Goal: Information Seeking & Learning: Check status

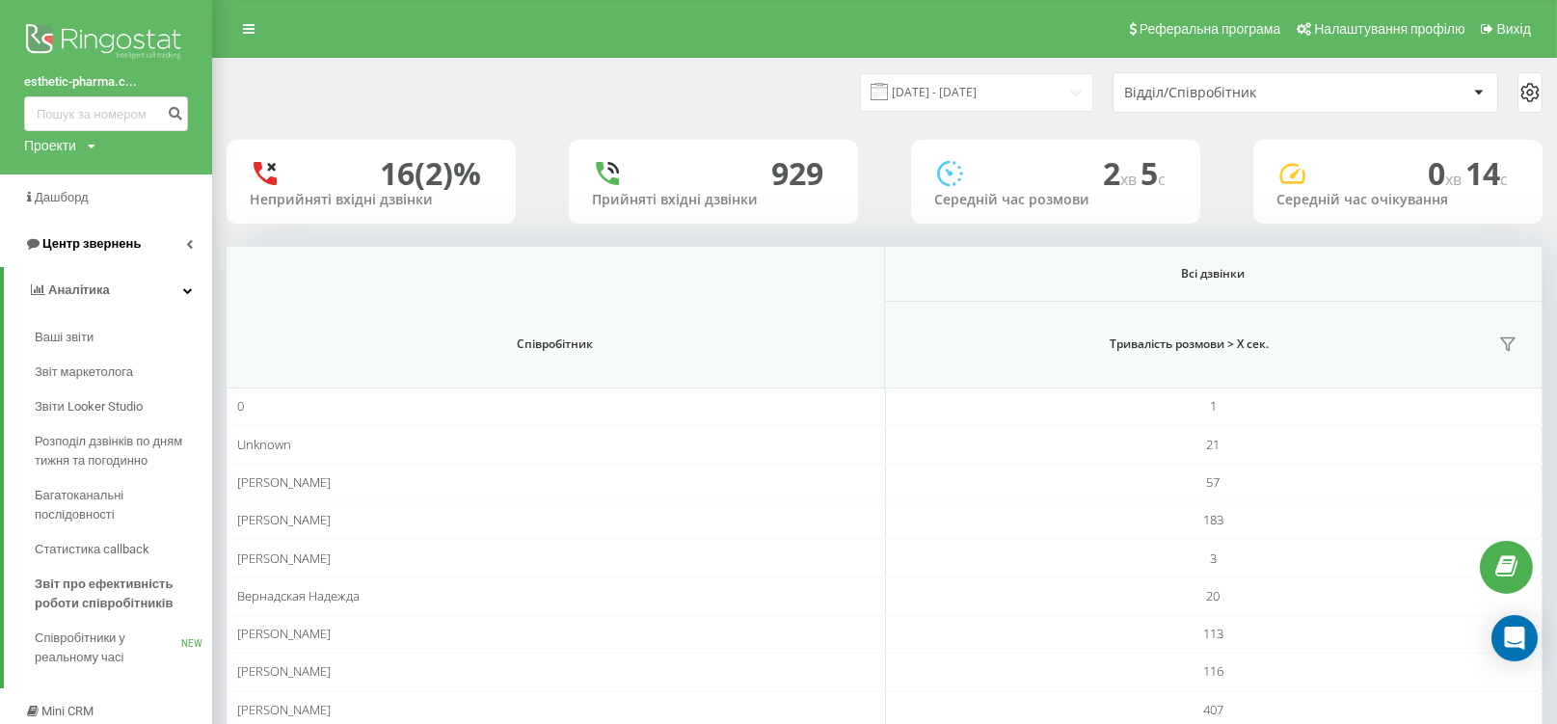
click at [96, 247] on span "Центр звернень" at bounding box center [91, 243] width 98 height 14
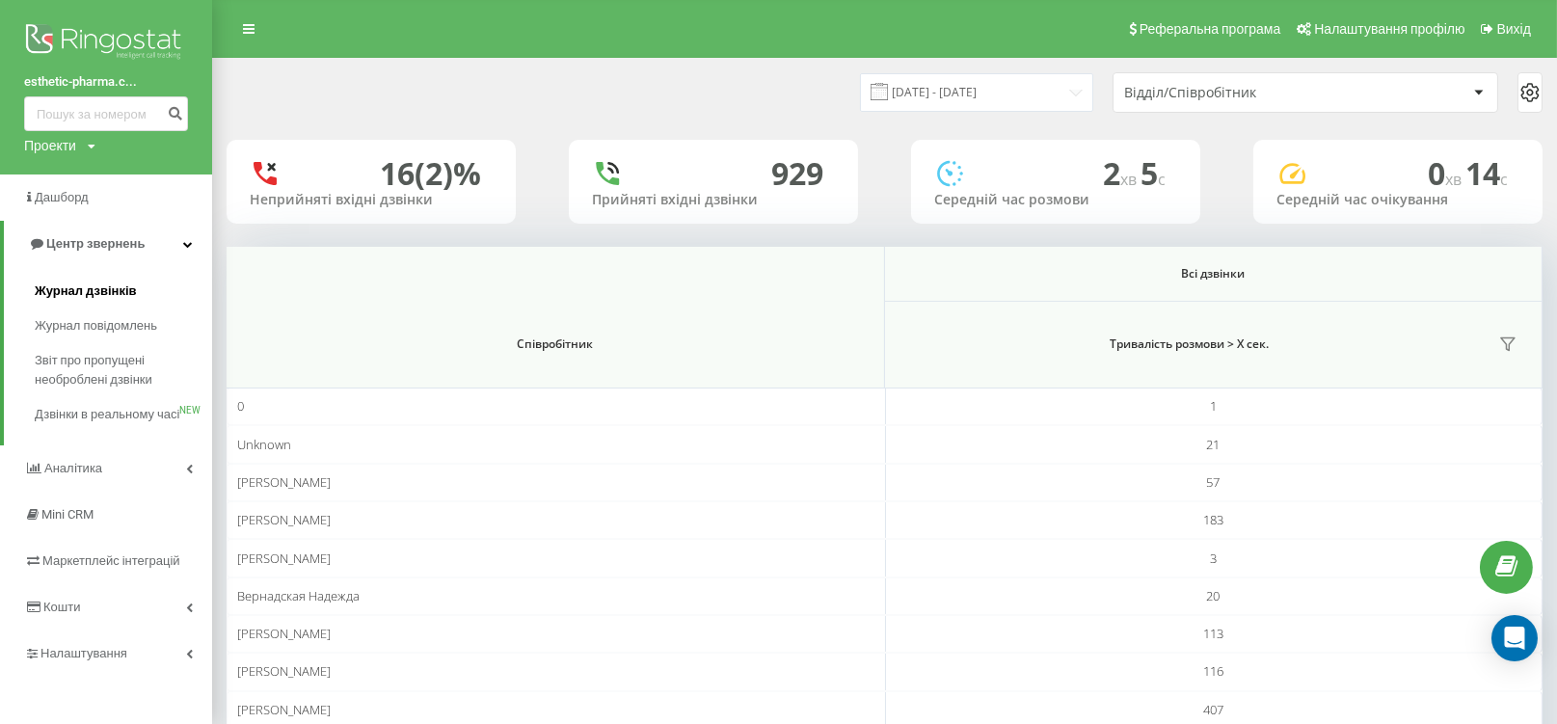
click at [96, 277] on link "Журнал дзвінків" at bounding box center [123, 291] width 177 height 35
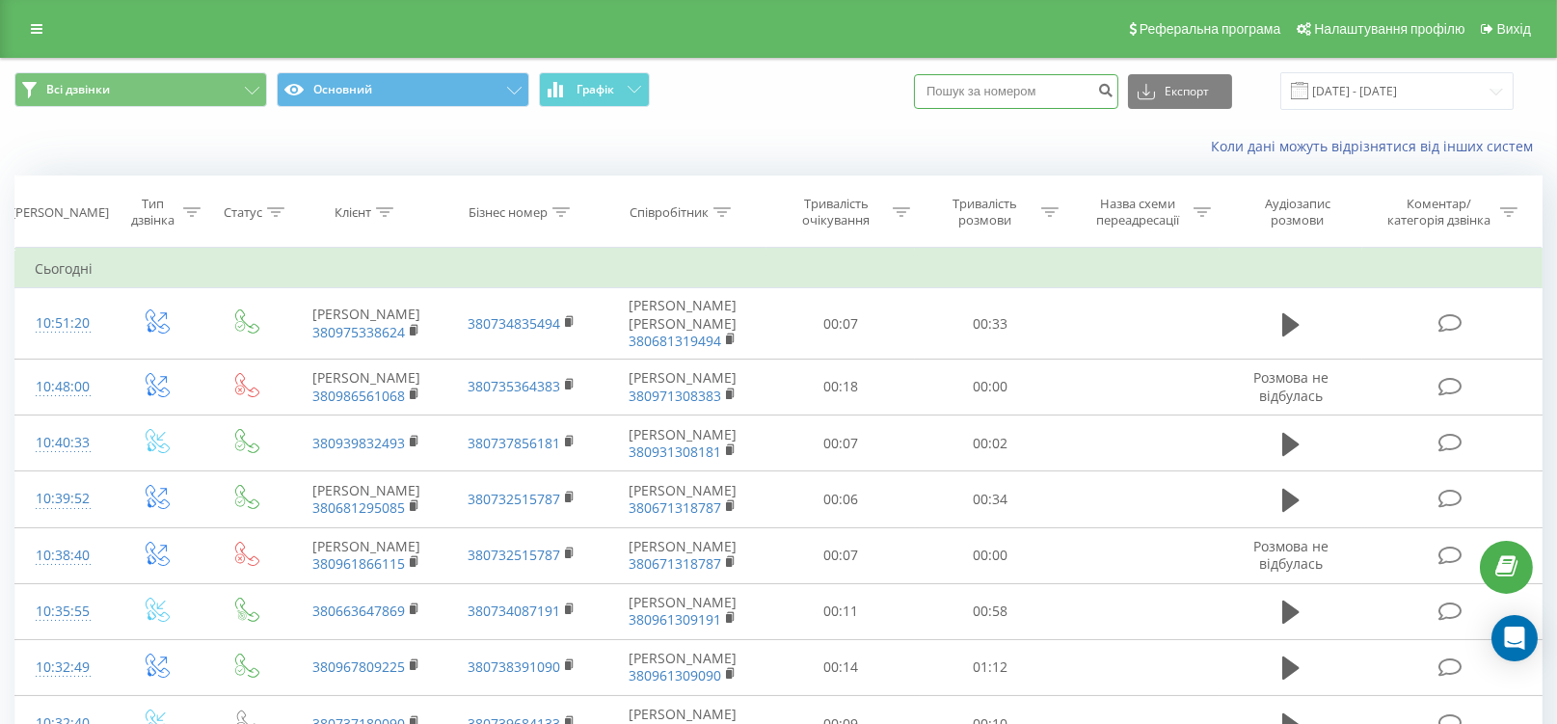
click at [1020, 92] on input at bounding box center [1016, 91] width 204 height 35
paste input "0975338624"
type input "0975338624"
